Goal: Obtain resource: Obtain resource

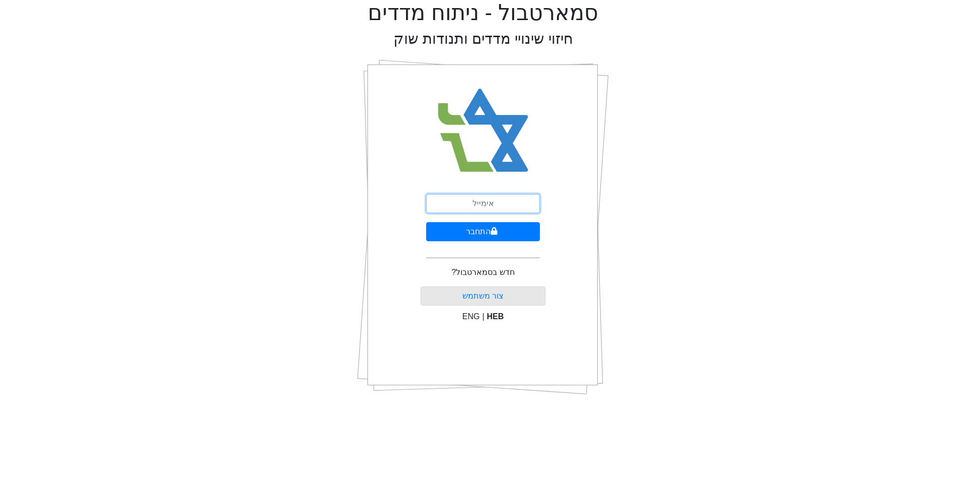
click at [506, 208] on input "email" at bounding box center [483, 203] width 114 height 19
type input "ר"
type input "t"
type input "[EMAIL_ADDRESS][DOMAIN_NAME]"
click at [426, 222] on button "התחבר" at bounding box center [483, 231] width 114 height 19
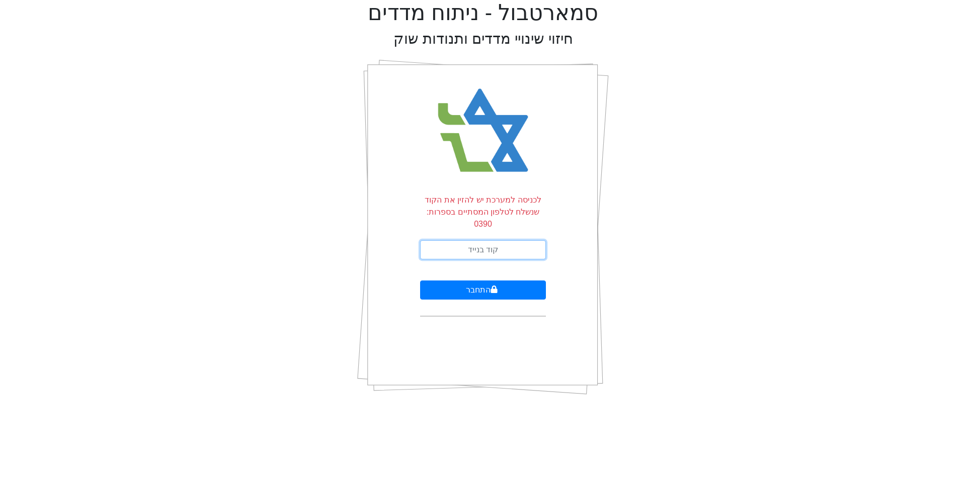
click at [490, 240] on input "text" at bounding box center [483, 249] width 126 height 19
type input "258105"
click at [420, 281] on button "התחבר" at bounding box center [483, 290] width 126 height 19
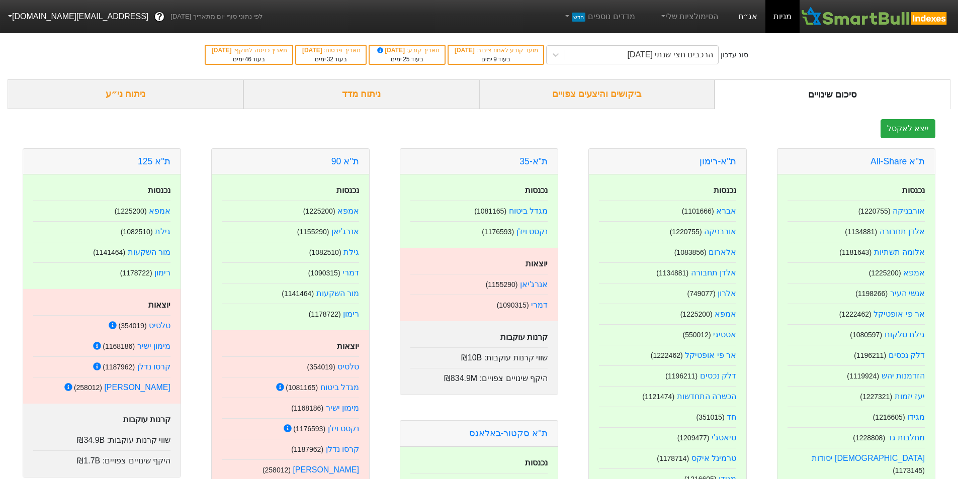
click at [751, 14] on link "אג״ח" at bounding box center [747, 16] width 35 height 33
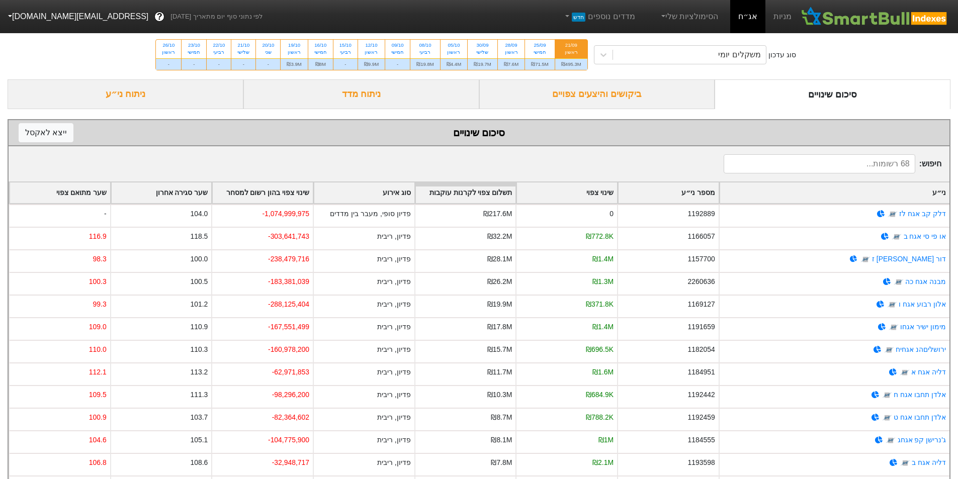
click at [567, 64] on div "₪495.3M" at bounding box center [571, 64] width 32 height 12
click at [567, 46] on input "21/09 ראשון ₪495.3M" at bounding box center [568, 43] width 7 height 7
click at [582, 98] on div "ביקושים והיצעים צפויים" at bounding box center [597, 94] width 236 height 30
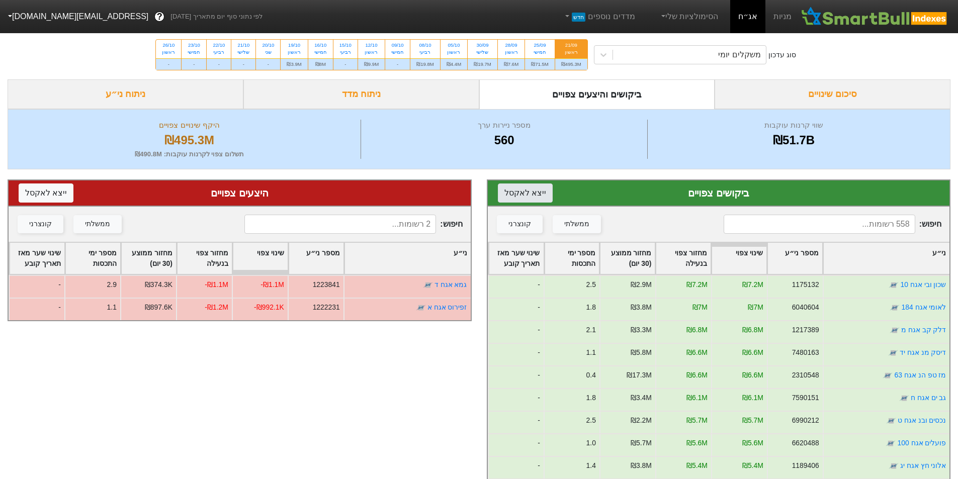
click at [535, 187] on button "ייצא ל אקסל" at bounding box center [525, 193] width 55 height 19
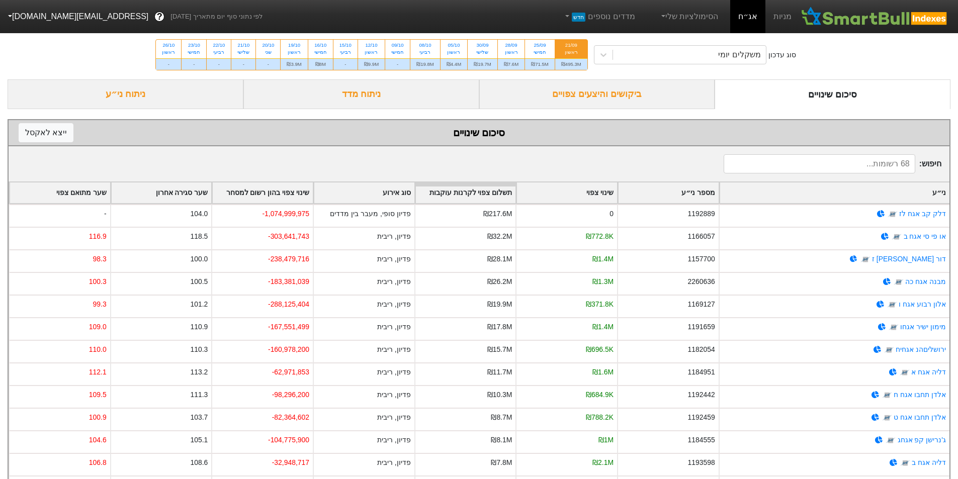
click at [570, 63] on div "₪495.3M" at bounding box center [571, 64] width 32 height 12
click at [570, 46] on input "21/09 ראשון ₪495.3M" at bounding box center [568, 43] width 7 height 7
click at [586, 88] on div "ביקושים והיצעים צפויים" at bounding box center [597, 94] width 236 height 30
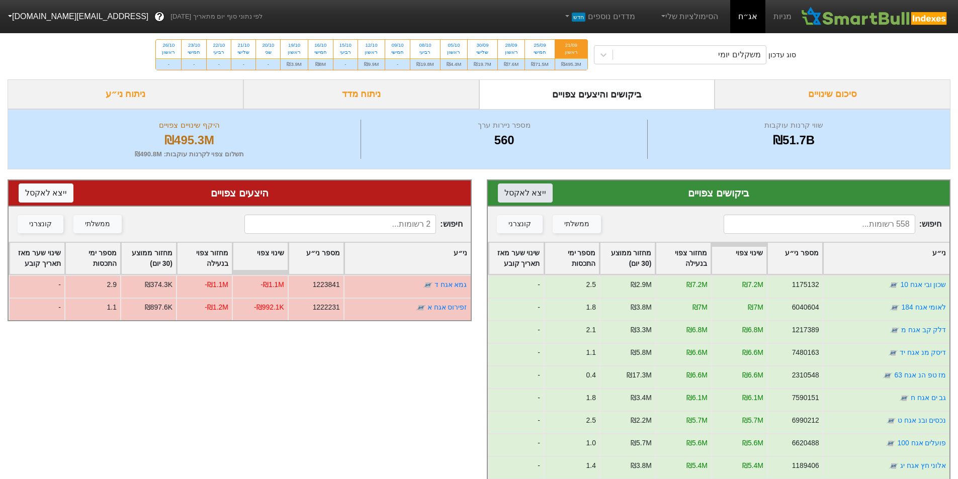
click at [520, 197] on button "ייצא ל אקסל" at bounding box center [525, 193] width 55 height 19
